Goal: Find specific page/section: Find specific page/section

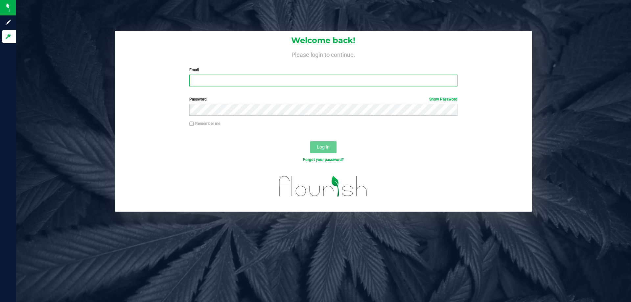
click at [331, 80] on input "Email" at bounding box center [323, 81] width 268 height 12
type input "LIGARCIA@LIVEPARALLEL.COM"
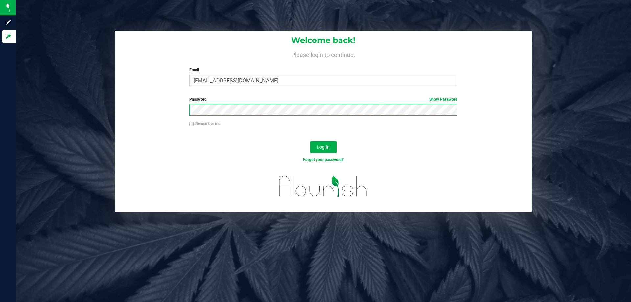
click at [310, 141] on button "Log In" at bounding box center [323, 147] width 26 height 12
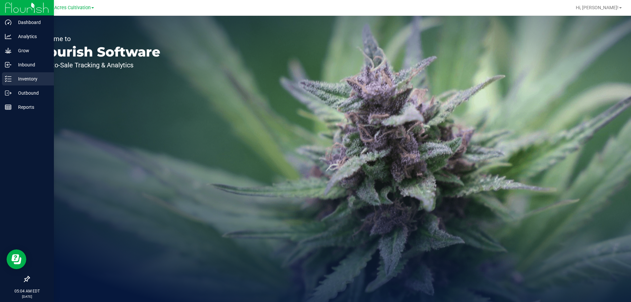
click at [26, 77] on p "Inventory" at bounding box center [31, 79] width 39 height 8
